Goal: Task Accomplishment & Management: Use online tool/utility

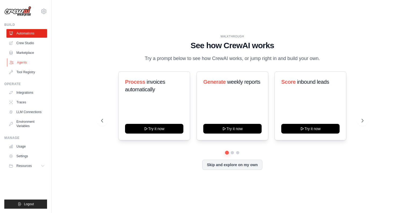
click at [23, 60] on link "Agents" at bounding box center [27, 62] width 41 height 9
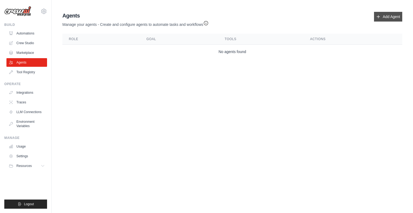
click at [379, 16] on icon at bounding box center [378, 17] width 4 height 4
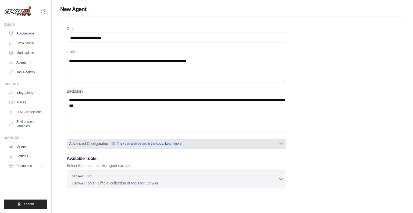
click at [278, 144] on icon "button" at bounding box center [280, 143] width 5 height 5
click at [280, 143] on icon "button" at bounding box center [280, 144] width 3 height 2
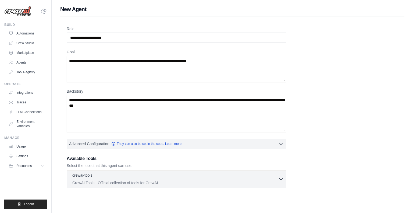
click at [279, 179] on icon "button" at bounding box center [280, 178] width 5 height 5
click at [301, 188] on div "Role Goal Backstory Advanced Configuration They can also be set in the code. Le…" at bounding box center [232, 103] width 344 height 175
click at [278, 178] on icon "button" at bounding box center [280, 178] width 5 height 5
click at [23, 44] on link "Crew Studio" at bounding box center [27, 43] width 41 height 9
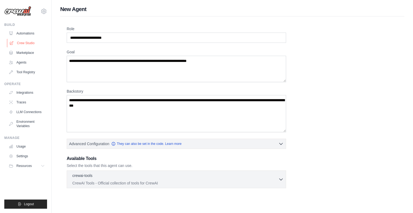
click at [23, 44] on link "Crew Studio" at bounding box center [27, 43] width 41 height 9
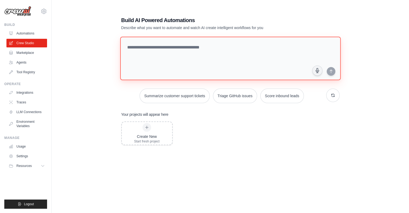
click at [163, 47] on textarea at bounding box center [230, 59] width 220 height 44
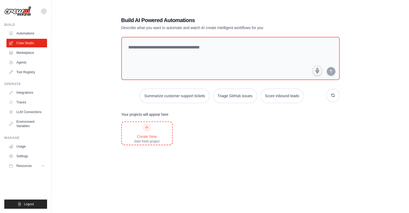
click at [144, 134] on div "Create New" at bounding box center [147, 136] width 26 height 5
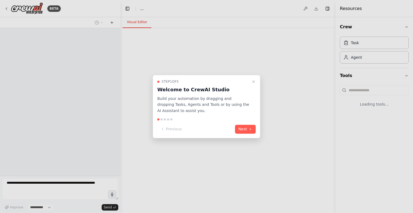
select select "****"
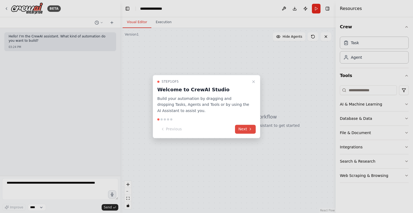
click at [244, 127] on button "Next" at bounding box center [245, 128] width 21 height 9
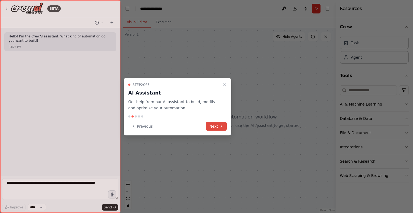
click at [224, 124] on button "Next" at bounding box center [216, 125] width 21 height 9
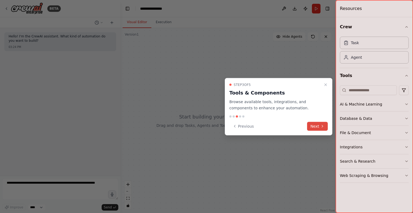
click at [317, 127] on button "Next" at bounding box center [317, 125] width 21 height 9
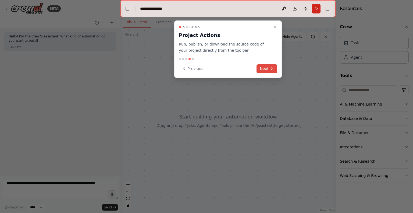
click at [260, 66] on button "Next" at bounding box center [266, 68] width 21 height 9
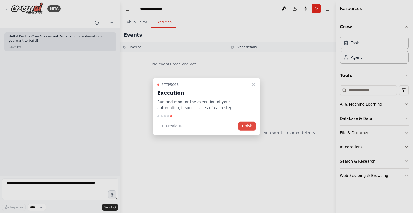
click at [245, 126] on button "Finish" at bounding box center [246, 125] width 17 height 9
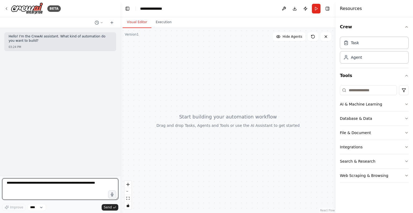
click at [61, 185] on textarea at bounding box center [60, 188] width 116 height 21
click at [353, 58] on div "Agent" at bounding box center [356, 56] width 11 height 5
click at [352, 56] on div "Agent" at bounding box center [356, 56] width 11 height 5
click at [69, 186] on textarea at bounding box center [60, 188] width 116 height 21
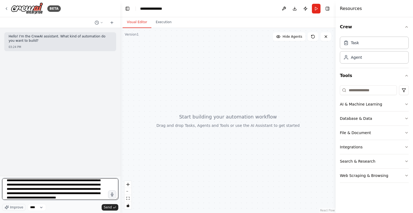
scroll to position [11, 0]
type textarea "**********"
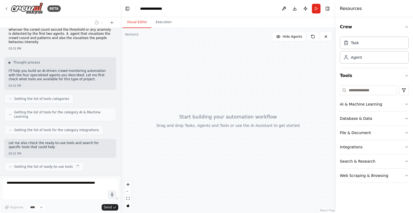
scroll to position [51, 0]
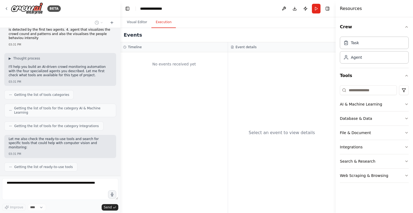
click at [160, 22] on button "Execution" at bounding box center [163, 22] width 24 height 11
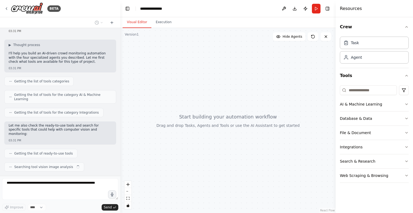
click at [142, 22] on button "Visual Editor" at bounding box center [137, 22] width 29 height 11
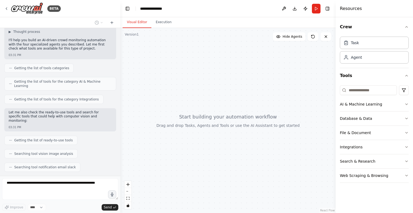
scroll to position [91, 0]
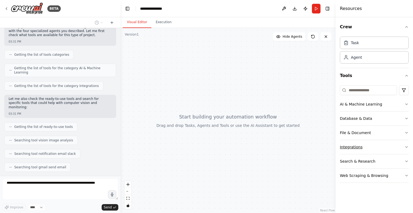
click at [404, 145] on icon "button" at bounding box center [406, 147] width 4 height 4
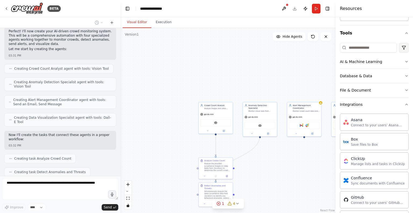
scroll to position [0, 0]
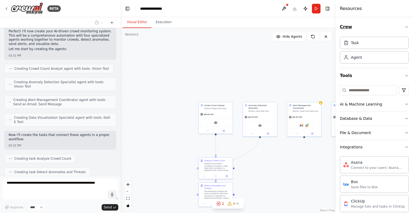
click at [404, 29] on icon "button" at bounding box center [406, 27] width 4 height 4
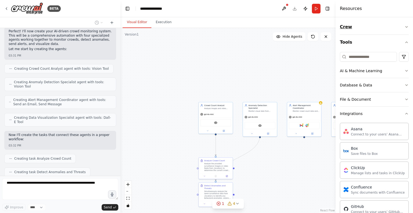
scroll to position [285, 0]
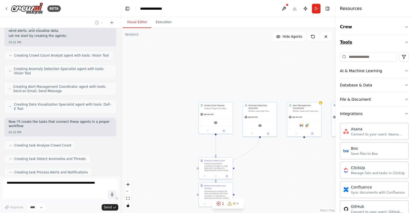
click at [403, 39] on button "Tools" at bounding box center [374, 42] width 69 height 15
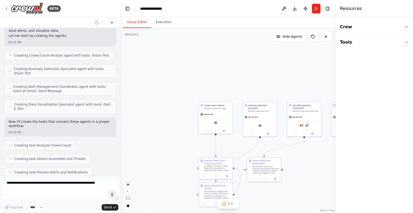
click at [302, 65] on div ".deletable-edge-delete-btn { width: 20px; height: 20px; border: 0px solid #ffff…" at bounding box center [227, 120] width 215 height 185
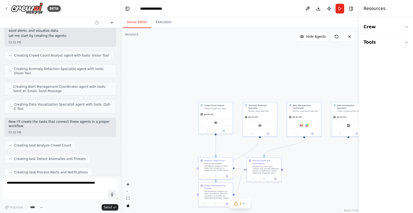
drag, startPoint x: 335, startPoint y: 16, endPoint x: 386, endPoint y: 17, distance: 50.5
click at [386, 17] on div "Resources Crew Tools" at bounding box center [386, 106] width 54 height 213
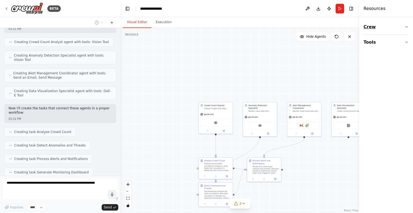
drag, startPoint x: 359, startPoint y: 21, endPoint x: 375, endPoint y: 22, distance: 15.9
click at [375, 22] on div "Resources Crew Tools" at bounding box center [386, 106] width 54 height 213
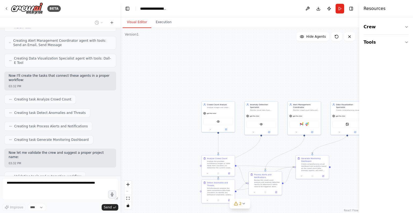
scroll to position [344, 0]
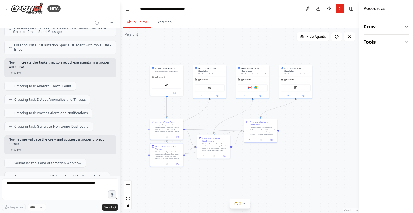
drag, startPoint x: 324, startPoint y: 194, endPoint x: 273, endPoint y: 158, distance: 62.3
click at [273, 158] on div ".deletable-edge-delete-btn { width: 20px; height: 20px; border: 0px solid #ffff…" at bounding box center [239, 120] width 239 height 185
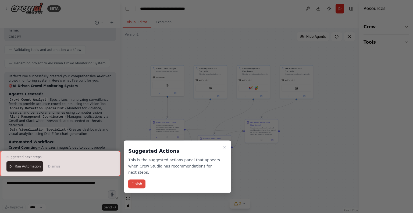
click at [137, 179] on button "Finish" at bounding box center [136, 183] width 17 height 9
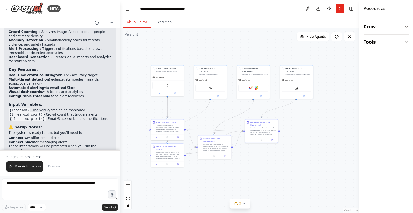
scroll to position [583, 0]
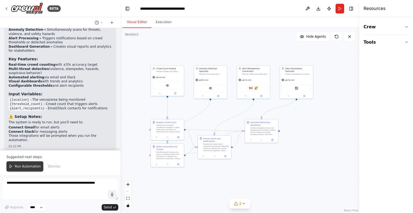
click at [20, 168] on span "Run Automation" at bounding box center [28, 166] width 26 height 4
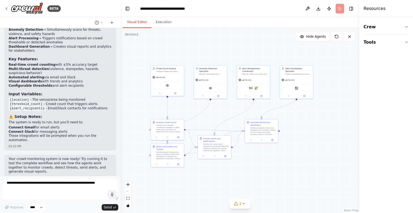
scroll to position [558, 0]
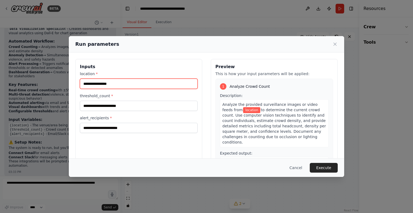
click at [141, 84] on input "location *" at bounding box center [139, 83] width 118 height 10
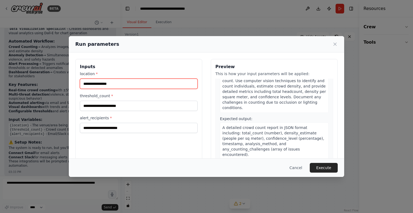
scroll to position [0, 0]
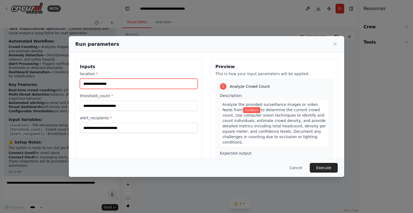
click at [101, 84] on input "location *" at bounding box center [139, 83] width 118 height 10
click at [333, 46] on icon at bounding box center [334, 43] width 5 height 5
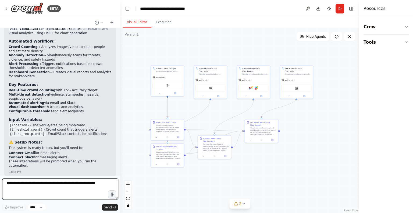
click at [63, 183] on textarea at bounding box center [60, 188] width 116 height 21
type textarea "**********"
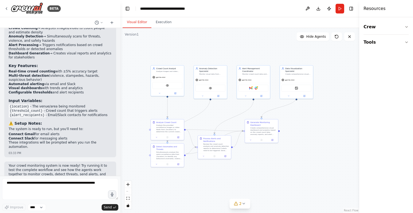
scroll to position [590, 0]
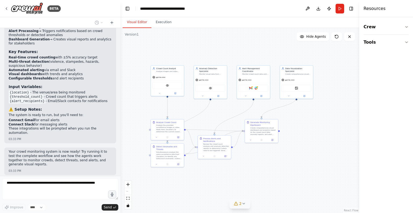
click at [245, 205] on icon at bounding box center [243, 203] width 4 height 4
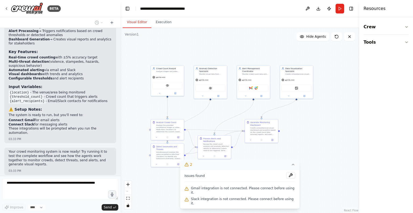
click at [291, 166] on icon at bounding box center [293, 164] width 4 height 4
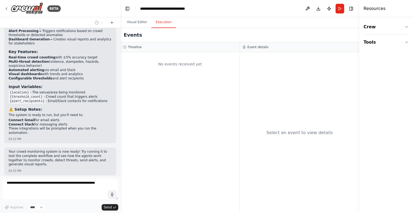
click at [160, 21] on button "Execution" at bounding box center [163, 22] width 24 height 11
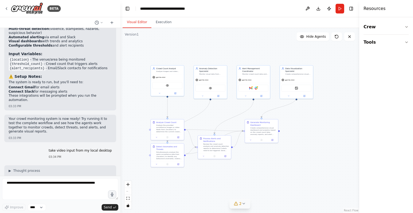
click at [140, 19] on button "Visual Editor" at bounding box center [137, 22] width 29 height 11
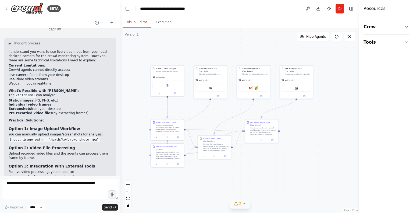
scroll to position [768, 0]
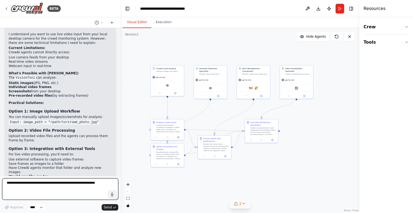
click at [60, 186] on textarea at bounding box center [60, 188] width 116 height 21
type textarea "**********"
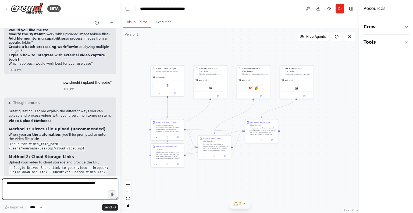
scroll to position [913, 0]
click at [340, 8] on button "Run" at bounding box center [339, 9] width 9 height 10
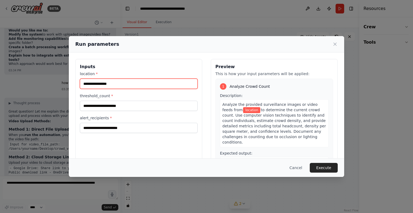
click at [177, 84] on input "location *" at bounding box center [139, 83] width 118 height 10
paste input "**********"
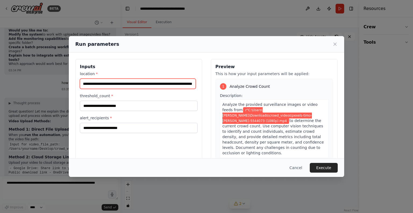
scroll to position [0, 38]
type input "**********"
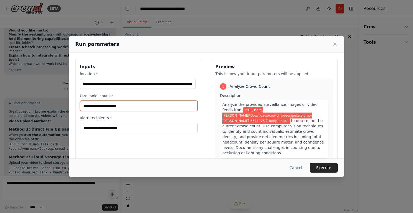
scroll to position [0, 0]
click at [127, 104] on input "threshold_count *" at bounding box center [139, 105] width 118 height 10
type input "*"
type input "***"
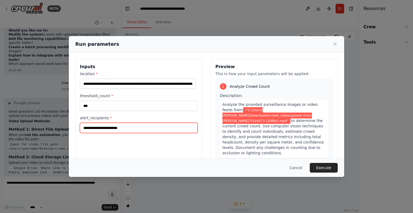
click at [107, 129] on input "alert_recipients *" at bounding box center [139, 128] width 118 height 10
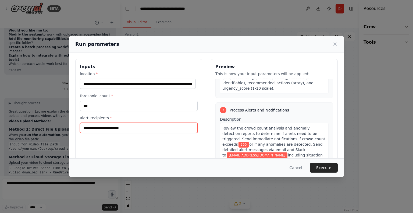
scroll to position [255, 0]
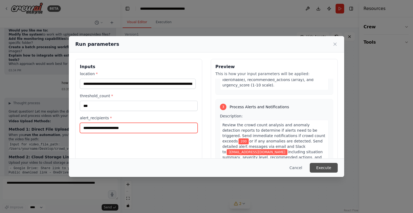
type input "**********"
click at [323, 167] on button "Execute" at bounding box center [324, 168] width 28 height 10
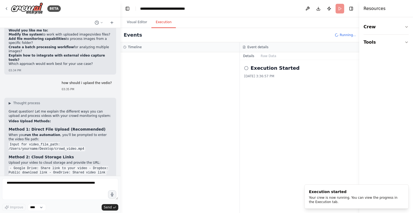
click at [167, 24] on button "Execution" at bounding box center [163, 22] width 24 height 11
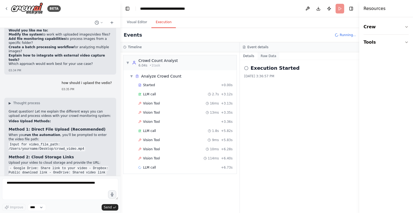
click at [265, 55] on button "Raw Data" at bounding box center [268, 56] width 22 height 8
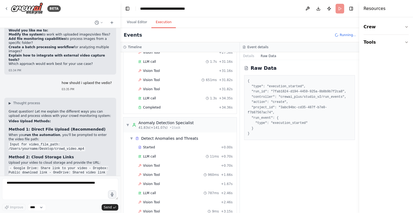
scroll to position [980, 0]
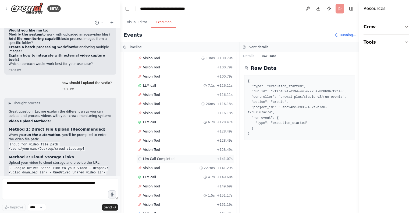
click at [139, 157] on icon at bounding box center [139, 158] width 3 height 3
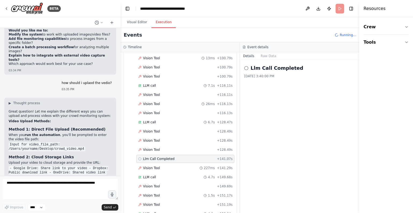
click at [246, 69] on icon at bounding box center [246, 68] width 4 height 4
click at [265, 55] on button "Raw Data" at bounding box center [268, 56] width 22 height 8
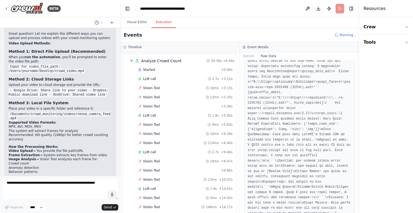
scroll to position [0, 0]
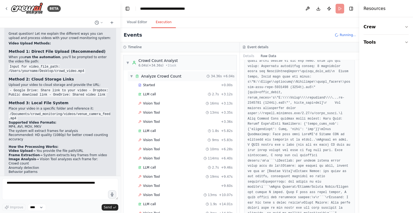
click at [131, 74] on span "▼" at bounding box center [131, 76] width 3 height 4
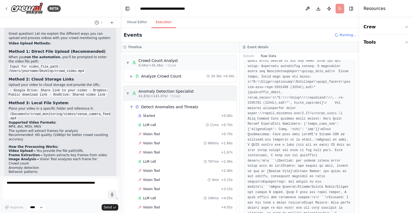
click at [129, 92] on span "▼" at bounding box center [127, 93] width 3 height 4
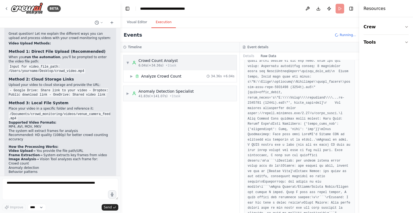
click at [127, 62] on span "▼" at bounding box center [127, 62] width 3 height 4
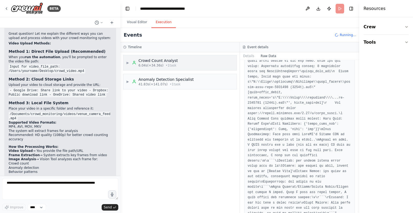
click at [127, 62] on span "▶" at bounding box center [127, 62] width 3 height 4
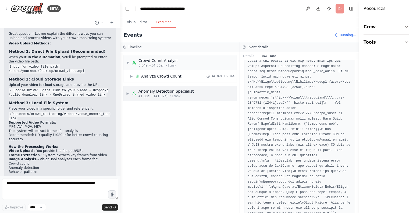
click at [129, 93] on span "▶" at bounding box center [127, 93] width 3 height 4
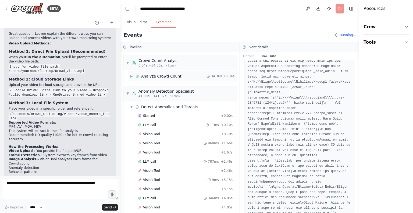
click at [132, 76] on span "▶" at bounding box center [131, 76] width 3 height 4
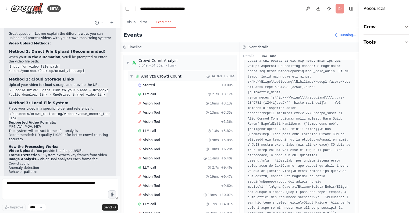
click at [132, 76] on span "▼" at bounding box center [131, 76] width 3 height 4
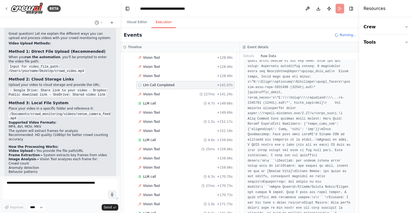
scroll to position [845, 0]
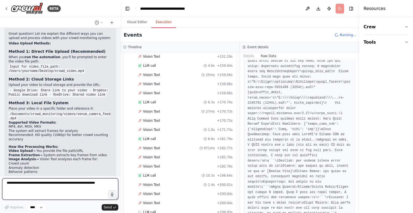
click at [33, 187] on textarea at bounding box center [60, 188] width 116 height 21
drag, startPoint x: 255, startPoint y: 153, endPoint x: 263, endPoint y: 200, distance: 47.5
copy pre ""response": "```\nThought: I need to analyze the surveillance video for any pot…"
click at [45, 181] on textarea at bounding box center [60, 188] width 116 height 21
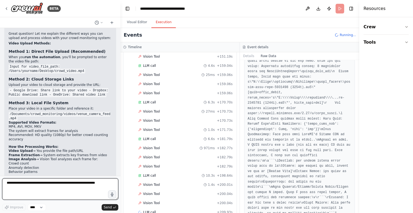
paste textarea "**********"
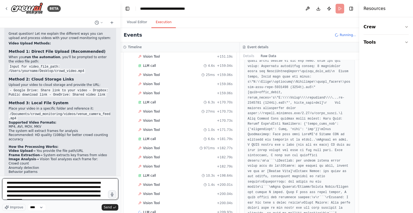
scroll to position [20, 0]
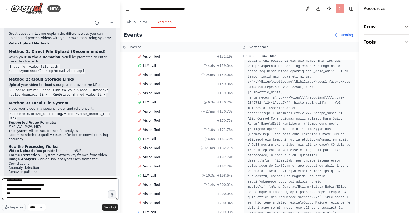
type textarea "**********"
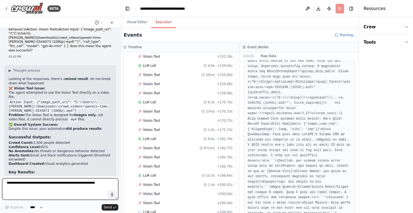
scroll to position [1218, 0]
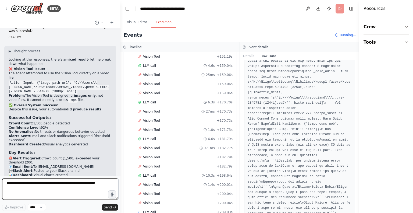
click at [55, 183] on textarea at bounding box center [60, 188] width 116 height 21
type textarea "*******"
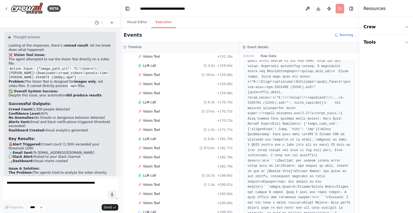
scroll to position [1251, 0]
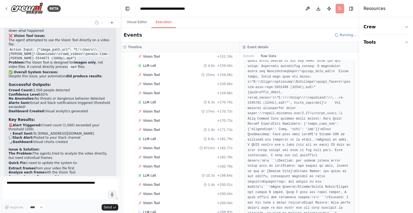
click at [340, 9] on header "**********" at bounding box center [239, 8] width 239 height 17
click at [342, 33] on span "Running..." at bounding box center [347, 35] width 16 height 4
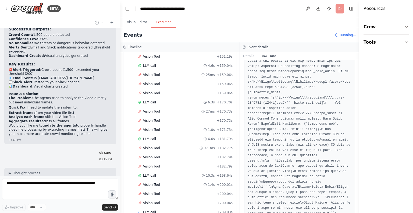
scroll to position [1338, 0]
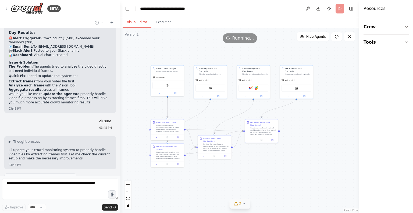
click at [143, 17] on button "Visual Editor" at bounding box center [137, 22] width 29 height 11
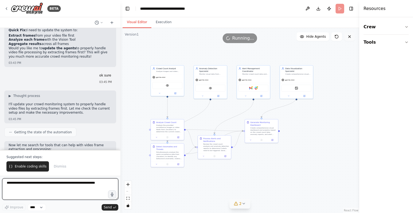
scroll to position [1388, 0]
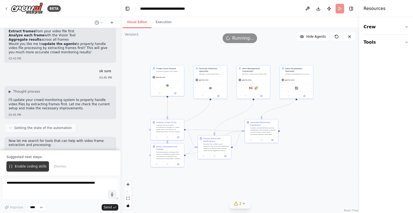
click at [28, 166] on span "Enable coding skills" at bounding box center [31, 166] width 32 height 4
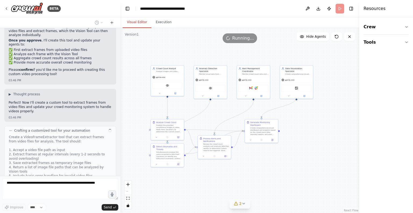
scroll to position [1633, 0]
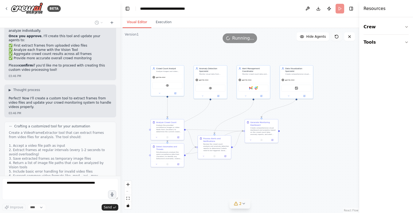
click at [337, 34] on icon at bounding box center [336, 36] width 4 height 4
click at [336, 37] on icon at bounding box center [336, 36] width 4 height 4
click at [349, 36] on icon at bounding box center [349, 36] width 4 height 4
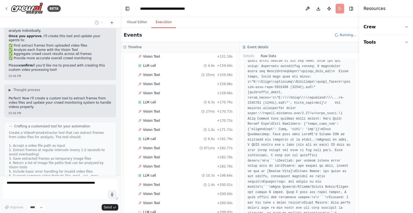
click at [158, 21] on button "Execution" at bounding box center [163, 22] width 24 height 11
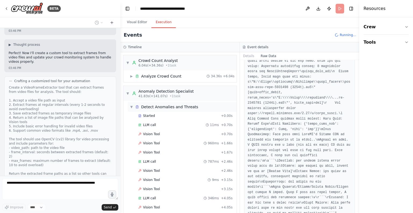
scroll to position [1680, 0]
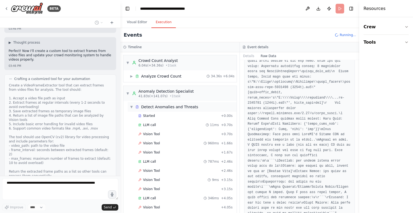
click at [138, 106] on icon at bounding box center [137, 107] width 2 height 2
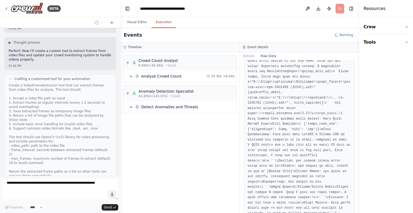
drag, startPoint x: 138, startPoint y: 106, endPoint x: 177, endPoint y: 131, distance: 46.4
click at [177, 131] on div "▼ Crowd Count Analyst 6.04s (+34.36s) • 1 task ▶ Analyze Crowd Count 34.36s + 6…" at bounding box center [179, 132] width 119 height 160
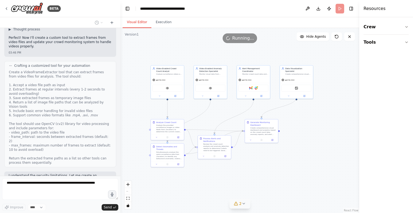
click at [138, 19] on button "Visual Editor" at bounding box center [137, 22] width 29 height 11
click at [170, 83] on div "VisionTool" at bounding box center [167, 87] width 33 height 10
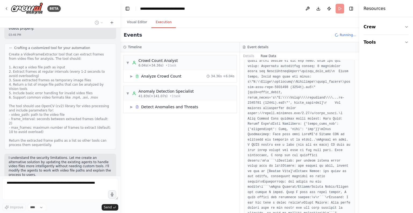
click at [161, 21] on button "Execution" at bounding box center [163, 22] width 24 height 11
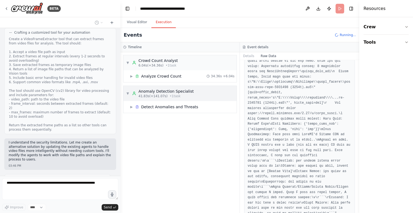
click at [130, 93] on div "▼ Anomaly Detection Specialist 41.83s (+141.07s) • 1 task" at bounding box center [159, 93] width 67 height 10
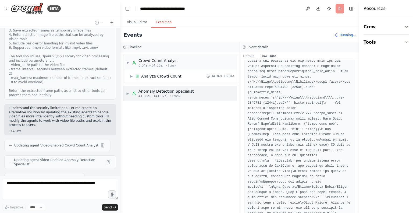
click at [129, 93] on span "▶" at bounding box center [127, 93] width 3 height 4
click at [131, 103] on div "▶ Detect Anomalies and Threats" at bounding box center [182, 107] width 109 height 10
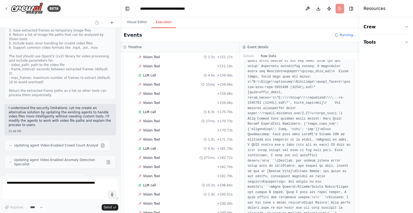
scroll to position [845, 0]
click at [310, 8] on button at bounding box center [307, 9] width 9 height 10
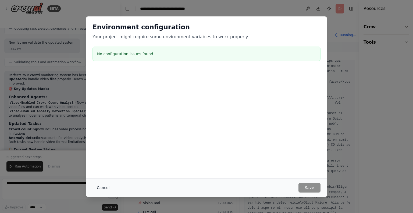
click at [100, 186] on button "Cancel" at bounding box center [102, 187] width 21 height 10
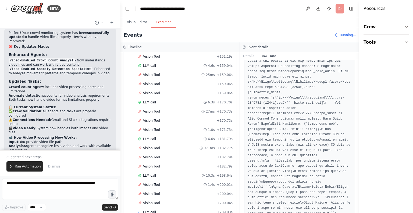
scroll to position [1972, 0]
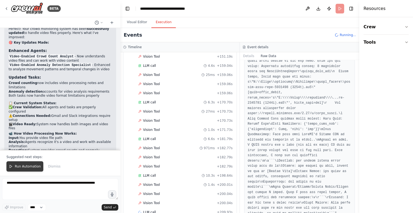
click at [17, 167] on span "Run Automation" at bounding box center [28, 166] width 26 height 4
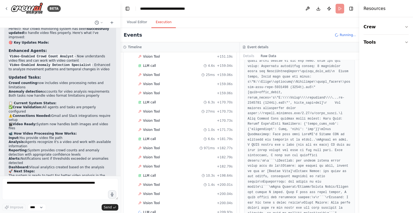
scroll to position [1947, 0]
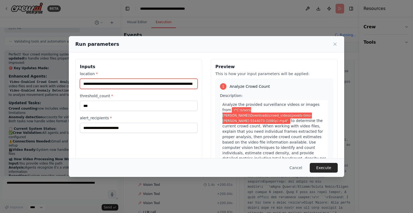
click at [86, 84] on input "**********" at bounding box center [139, 83] width 118 height 10
click at [192, 81] on input "**********" at bounding box center [138, 83] width 116 height 10
type input "**********"
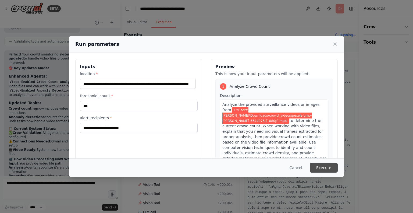
click at [325, 164] on button "Execute" at bounding box center [324, 168] width 28 height 10
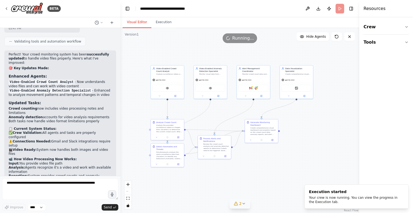
click at [141, 23] on button "Visual Editor" at bounding box center [137, 22] width 29 height 11
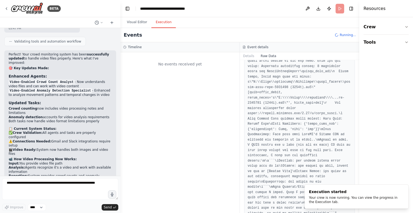
click at [159, 22] on button "Execution" at bounding box center [163, 22] width 24 height 11
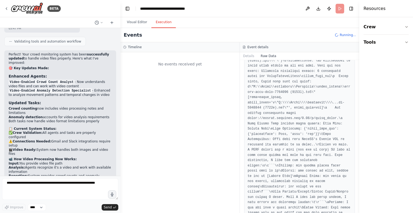
scroll to position [487, 0]
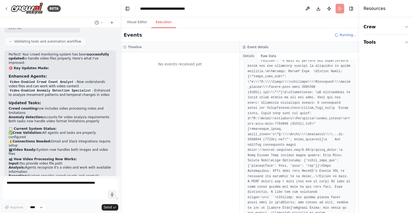
click at [245, 59] on button "Details" at bounding box center [249, 56] width 18 height 8
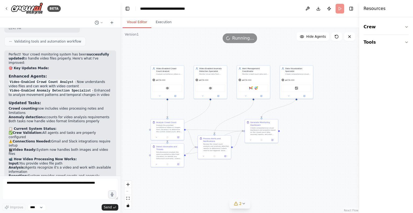
click at [136, 24] on button "Visual Editor" at bounding box center [137, 22] width 29 height 11
click at [163, 23] on button "Execution" at bounding box center [163, 22] width 24 height 11
click at [141, 19] on button "Visual Editor" at bounding box center [137, 22] width 29 height 11
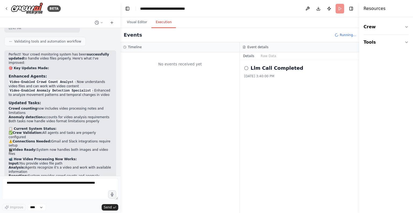
click at [159, 23] on button "Execution" at bounding box center [163, 22] width 24 height 11
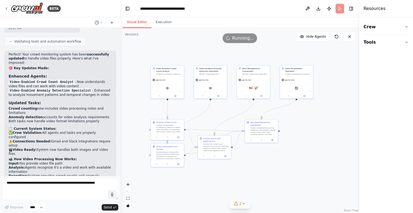
click at [139, 22] on button "Visual Editor" at bounding box center [137, 22] width 29 height 11
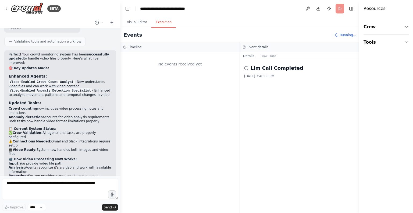
click at [158, 19] on button "Execution" at bounding box center [163, 22] width 24 height 11
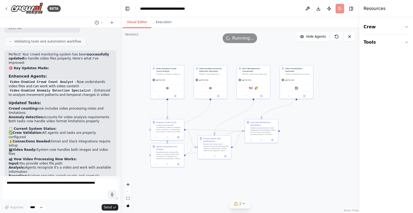
click at [134, 23] on button "Visual Editor" at bounding box center [137, 22] width 29 height 11
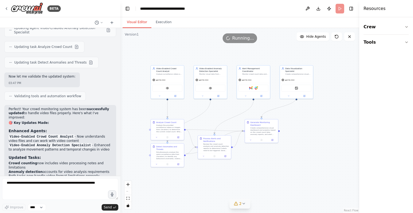
scroll to position [1947, 0]
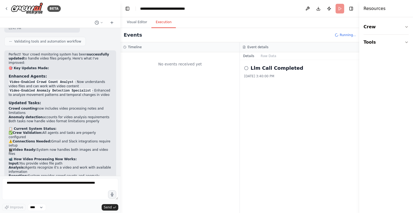
click at [163, 25] on button "Execution" at bounding box center [163, 22] width 24 height 11
click at [406, 24] on button "Crew" at bounding box center [385, 26] width 45 height 15
click at [385, 55] on div "Agent" at bounding box center [385, 57] width 45 height 12
click at [401, 74] on button "Tools" at bounding box center [385, 75] width 45 height 15
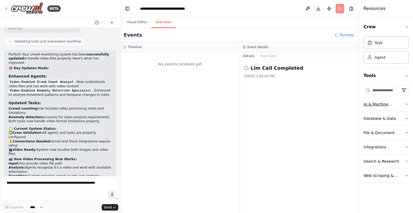
click at [407, 101] on button "AI & Machine Learning" at bounding box center [385, 104] width 45 height 14
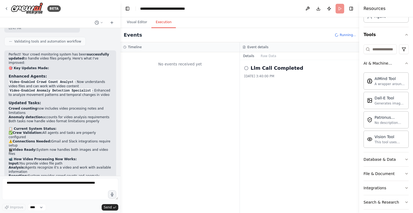
scroll to position [48, 0]
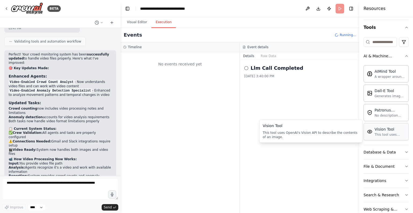
click at [382, 133] on div "This tool uses OpenAI's Vision API to describe the contents of an image." at bounding box center [389, 134] width 31 height 4
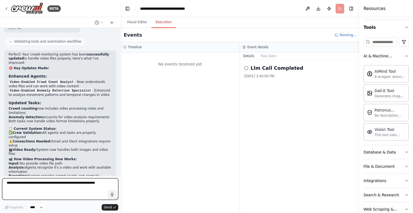
click at [22, 182] on textarea at bounding box center [60, 188] width 116 height 21
type textarea "**********"
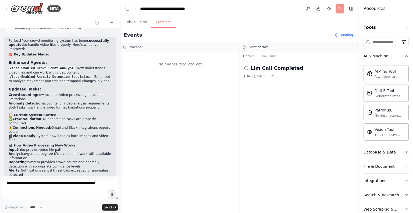
scroll to position [1980, 0]
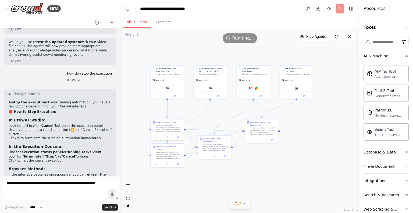
click at [137, 18] on button "Visual Editor" at bounding box center [137, 22] width 29 height 11
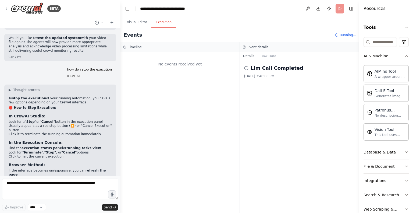
click at [162, 19] on button "Execution" at bounding box center [163, 22] width 24 height 11
click at [265, 56] on button "Raw Data" at bounding box center [268, 56] width 22 height 8
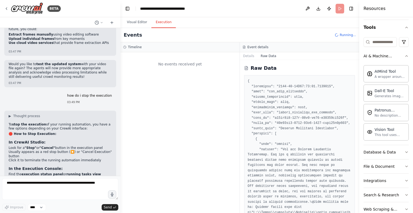
scroll to position [2122, 0]
click at [206, 199] on div "No events received yet" at bounding box center [179, 132] width 119 height 160
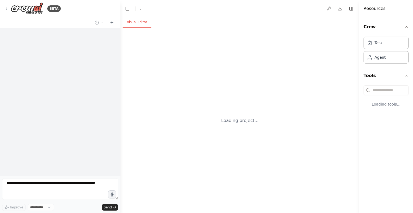
select select "****"
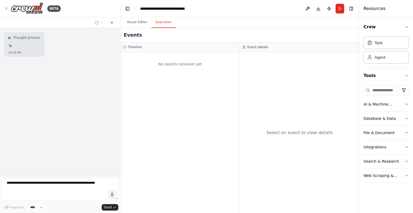
click at [159, 25] on button "Execution" at bounding box center [163, 22] width 24 height 11
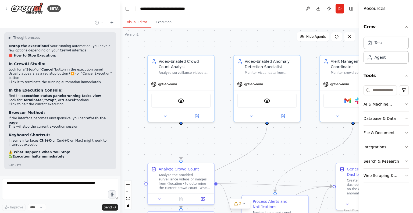
click at [141, 23] on button "Visual Editor" at bounding box center [137, 22] width 29 height 11
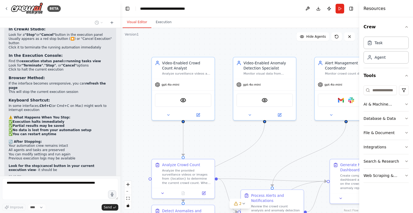
scroll to position [39, 0]
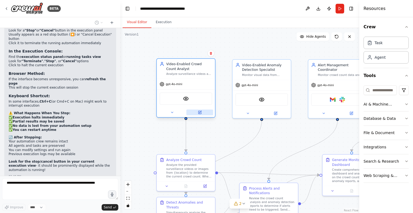
click at [202, 111] on button at bounding box center [199, 112] width 27 height 6
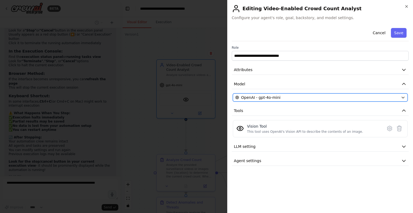
click at [398, 95] on div "OpenAI - gpt-4o-mini" at bounding box center [316, 97] width 163 height 5
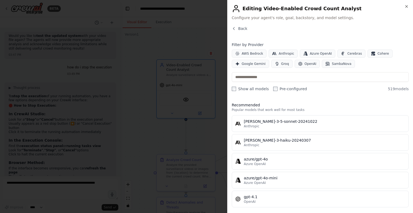
scroll to position [2149, 0]
click at [203, 129] on div at bounding box center [206, 106] width 413 height 213
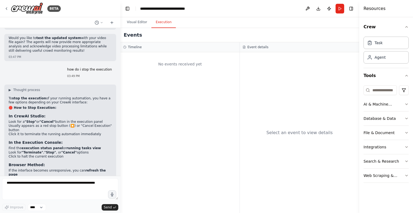
click at [160, 17] on button "Execution" at bounding box center [163, 22] width 24 height 11
click at [341, 8] on button "Run" at bounding box center [339, 9] width 9 height 10
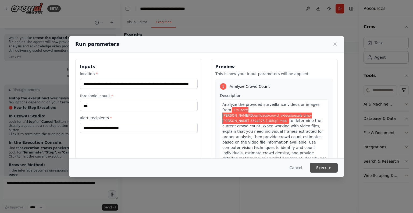
click at [317, 166] on button "Execute" at bounding box center [324, 168] width 28 height 10
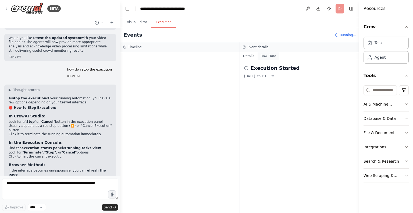
click at [263, 57] on button "Raw Data" at bounding box center [268, 56] width 22 height 8
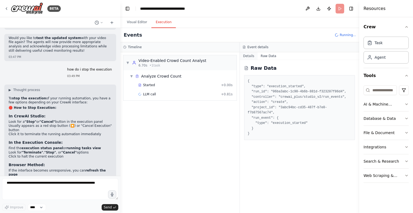
click at [248, 58] on button "Details" at bounding box center [249, 56] width 18 height 8
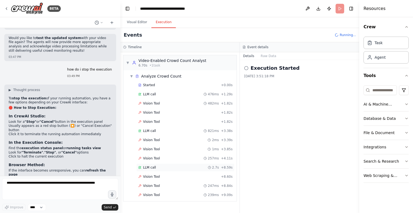
scroll to position [2, 0]
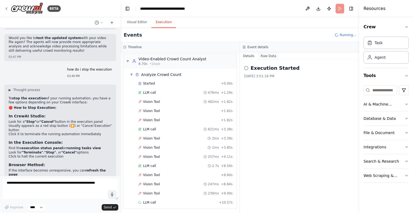
click at [264, 55] on button "Raw Data" at bounding box center [268, 56] width 22 height 8
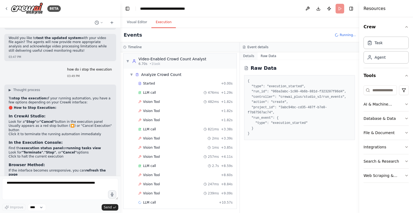
click at [253, 55] on button "Details" at bounding box center [249, 56] width 18 height 8
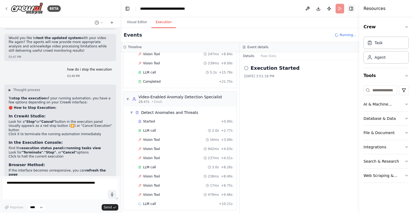
scroll to position [159, 0]
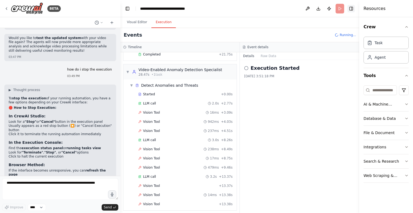
click at [350, 8] on button "Toggle Right Sidebar" at bounding box center [351, 9] width 8 height 8
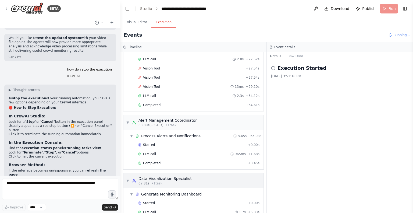
scroll to position [463, 0]
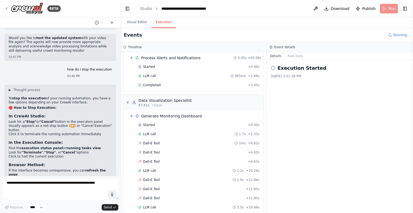
click at [306, 106] on div "Execution Started 9/17/2025, 3:51:18 PM" at bounding box center [340, 136] width 146 height 153
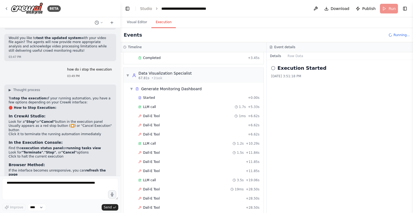
scroll to position [500, 0]
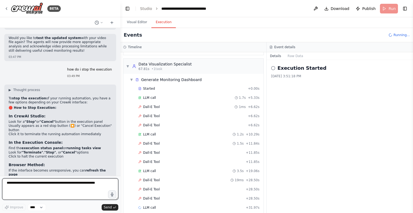
click at [76, 182] on textarea at bounding box center [60, 188] width 116 height 21
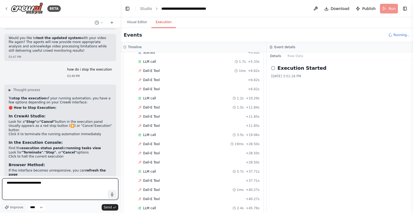
scroll to position [545, 0]
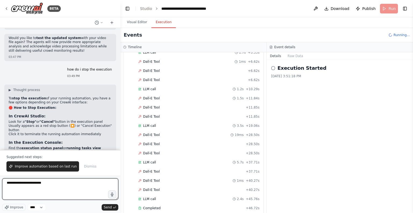
type textarea "**********"
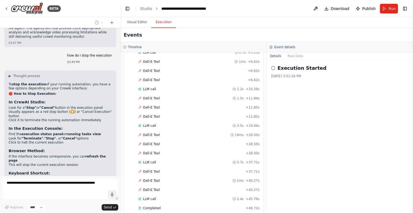
scroll to position [2182, 0]
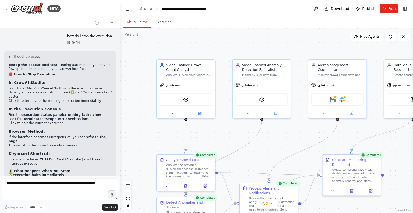
click at [142, 22] on button "Visual Editor" at bounding box center [137, 22] width 29 height 11
click at [334, 98] on img at bounding box center [333, 99] width 6 height 6
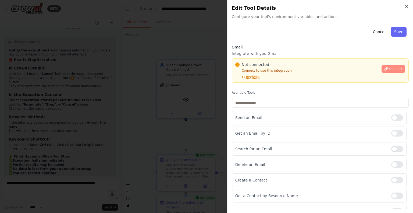
click at [389, 69] on span "Connect" at bounding box center [395, 69] width 13 height 4
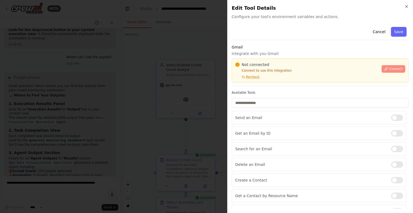
click at [385, 67] on icon at bounding box center [386, 68] width 3 height 3
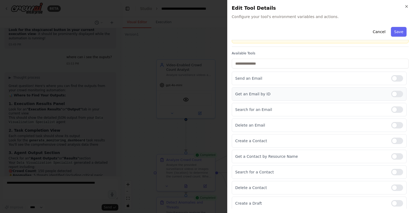
scroll to position [0, 0]
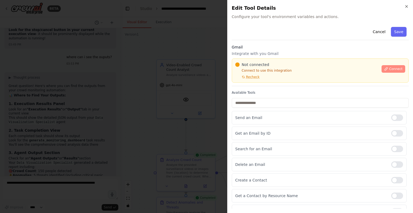
click at [383, 66] on button "Connect" at bounding box center [393, 69] width 24 height 8
click at [249, 77] on span "Recheck" at bounding box center [252, 77] width 13 height 4
click at [384, 67] on icon at bounding box center [386, 69] width 4 height 4
click at [252, 59] on div "Not connected Connect to use this integration Recheck Connect" at bounding box center [320, 70] width 177 height 24
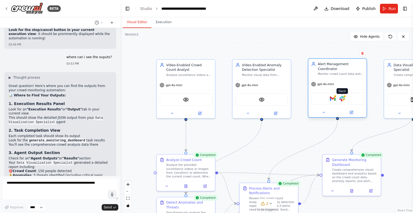
click at [341, 98] on img at bounding box center [342, 99] width 6 height 6
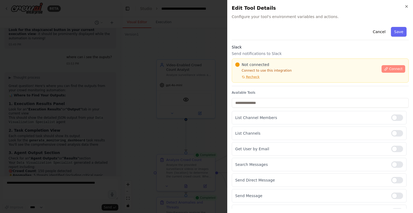
click at [384, 69] on icon at bounding box center [386, 69] width 4 height 4
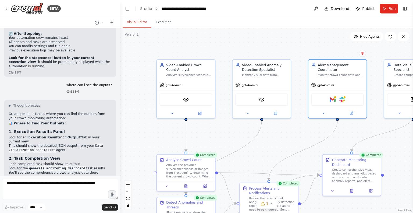
scroll to position [2369, 0]
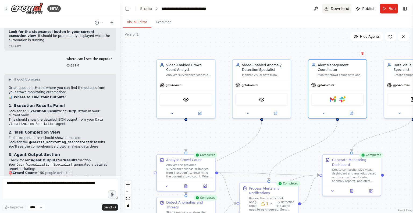
click at [336, 6] on span "Download" at bounding box center [340, 8] width 19 height 5
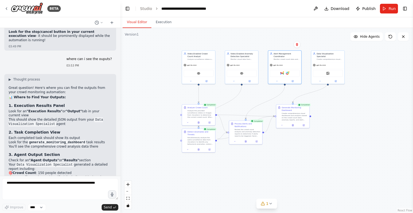
drag, startPoint x: 358, startPoint y: 188, endPoint x: 320, endPoint y: 132, distance: 67.0
click at [320, 132] on div ".deletable-edge-delete-btn { width: 20px; height: 20px; border: 0px solid #ffff…" at bounding box center [266, 120] width 292 height 185
click at [40, 186] on textarea at bounding box center [60, 188] width 116 height 21
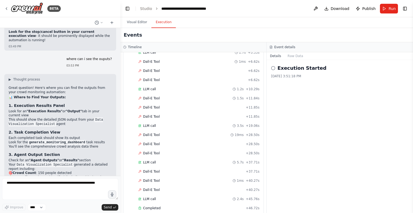
click at [162, 23] on button "Execution" at bounding box center [163, 22] width 24 height 11
click at [293, 58] on button "Raw Data" at bounding box center [295, 56] width 22 height 8
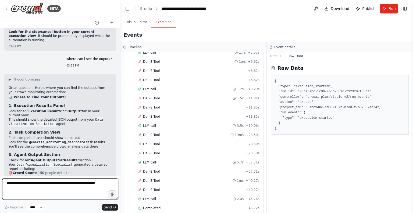
click at [58, 185] on textarea at bounding box center [60, 188] width 116 height 21
type textarea "**********"
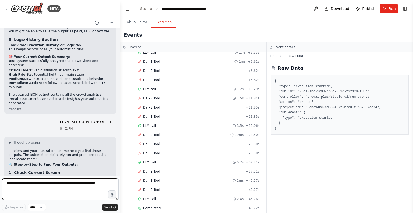
scroll to position [2559, 0]
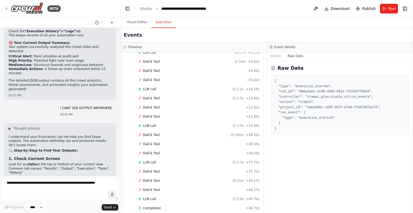
click at [406, 8] on button "Toggle Right Sidebar" at bounding box center [405, 9] width 8 height 8
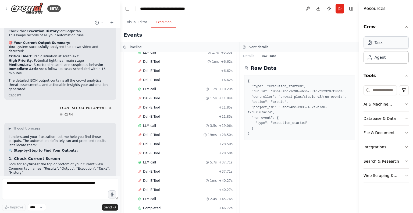
click at [386, 46] on div "Task" at bounding box center [385, 42] width 45 height 12
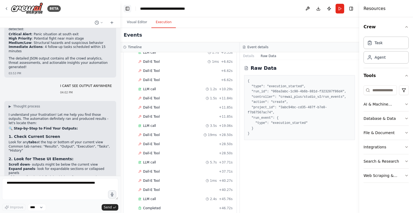
click at [127, 7] on button "Toggle Left Sidebar" at bounding box center [128, 9] width 8 height 8
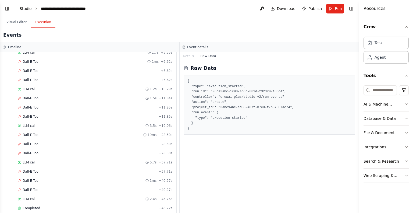
click at [26, 8] on link "Studio" at bounding box center [26, 8] width 12 height 4
click at [14, 22] on button "Visual Editor" at bounding box center [16, 22] width 29 height 11
